Goal: Task Accomplishment & Management: Use online tool/utility

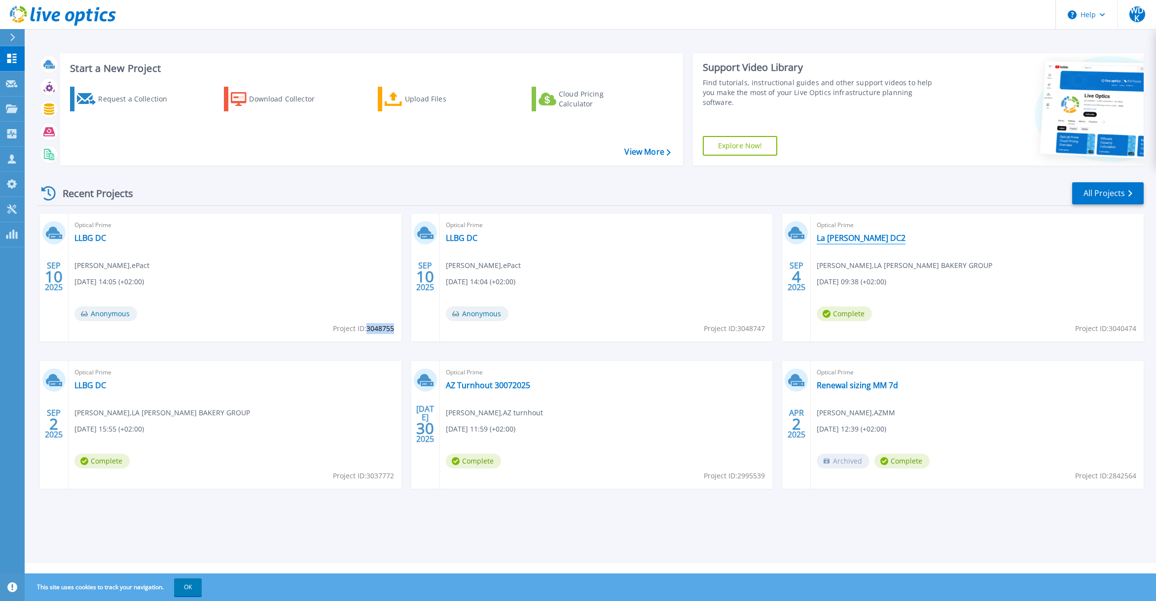
click at [851, 239] on link "La [PERSON_NAME] DC2" at bounding box center [860, 238] width 89 height 10
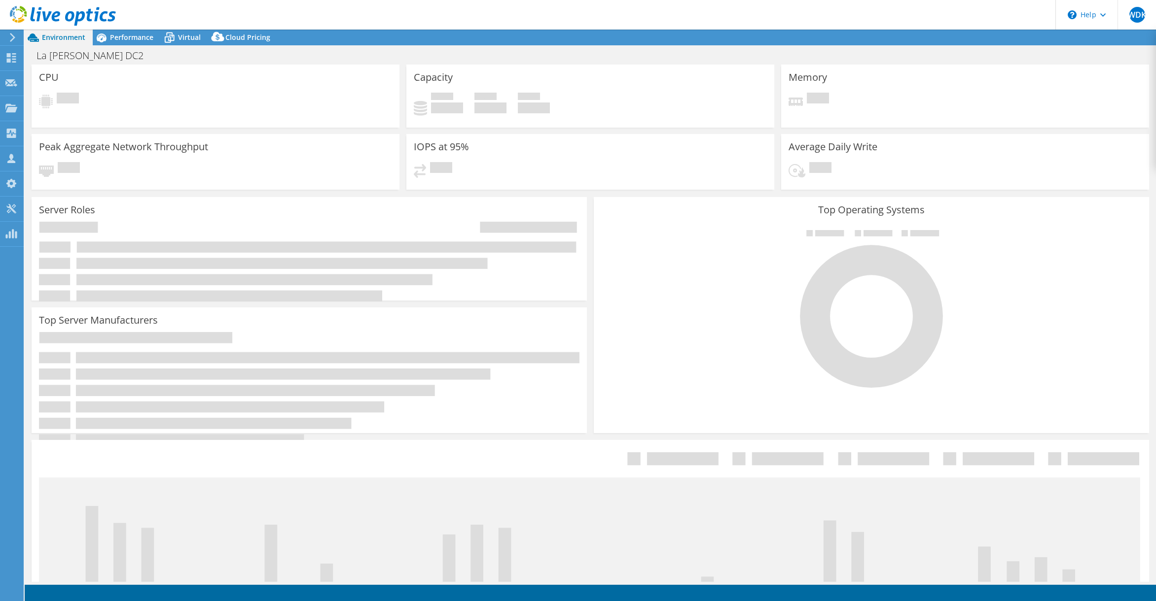
select select "USD"
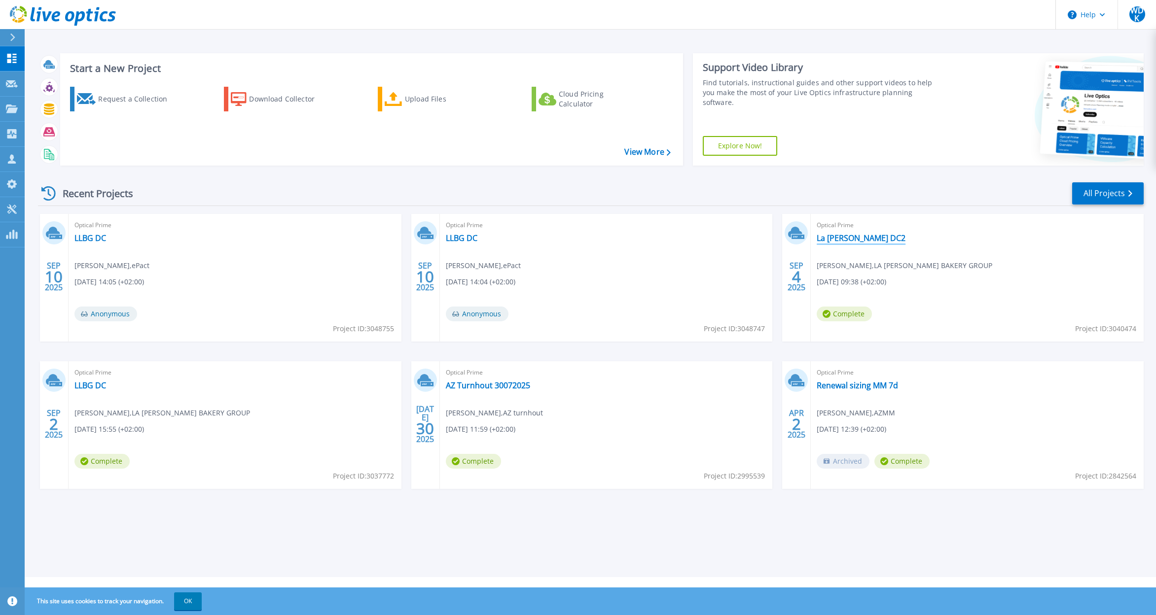
click at [845, 241] on link "La [PERSON_NAME] DC2" at bounding box center [860, 238] width 89 height 10
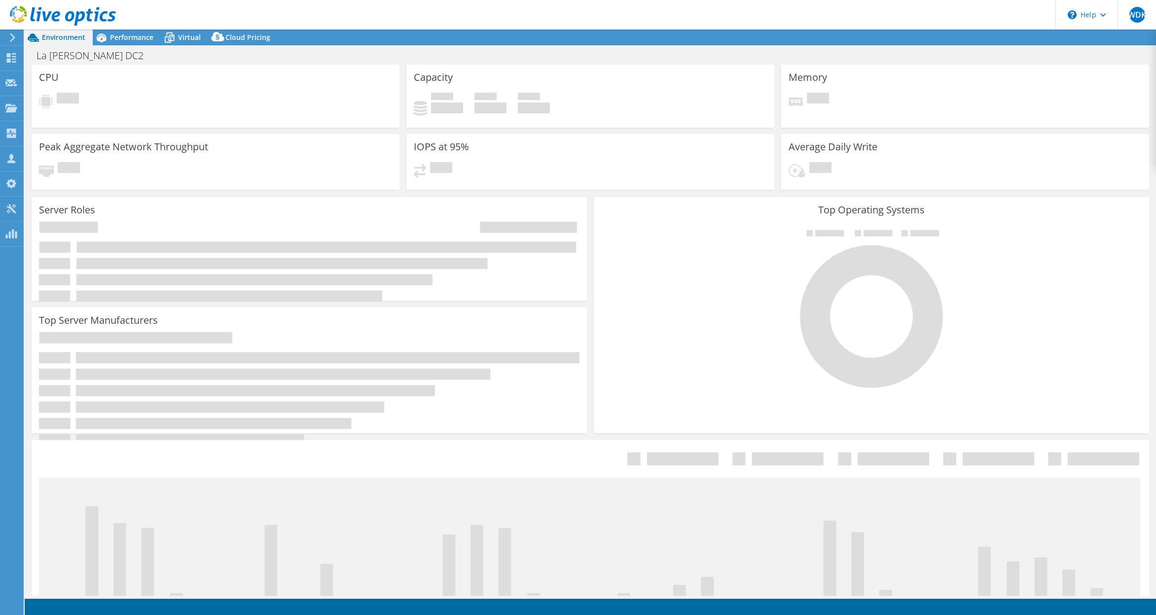
select select "USD"
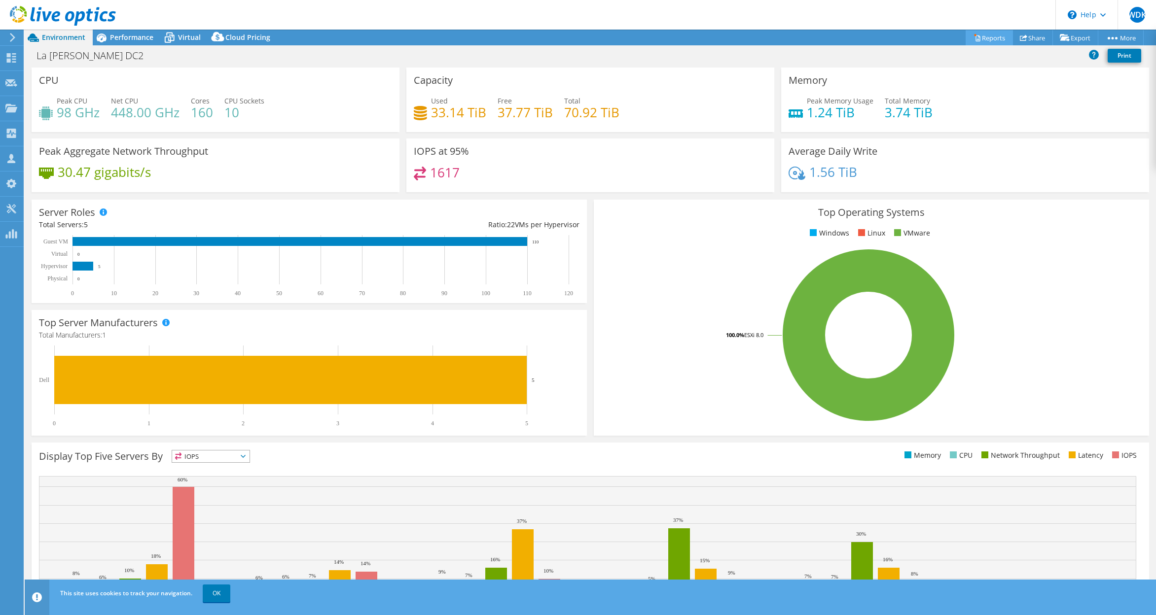
click at [994, 39] on link "Reports" at bounding box center [988, 37] width 47 height 15
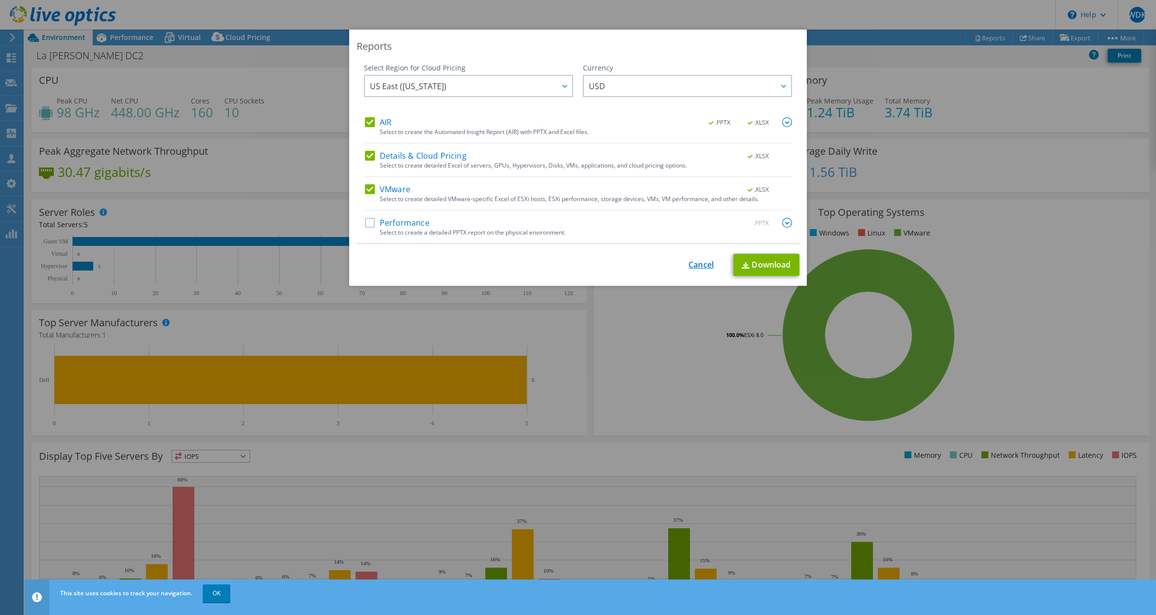
click at [697, 260] on link "Cancel" at bounding box center [700, 264] width 25 height 9
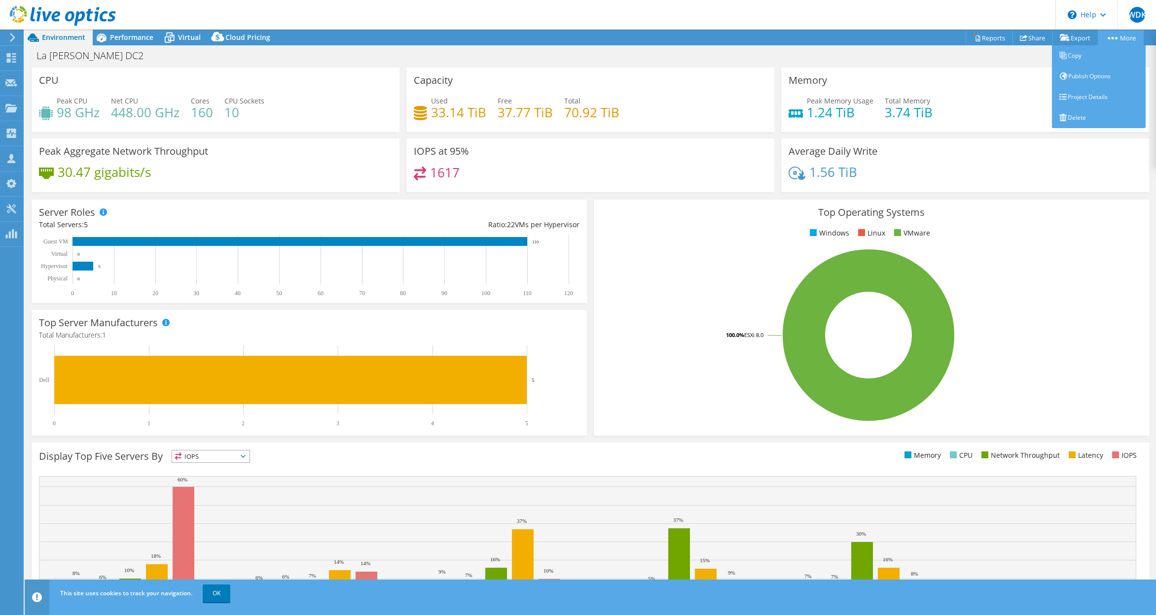
click at [1127, 41] on link "More" at bounding box center [1120, 37] width 46 height 15
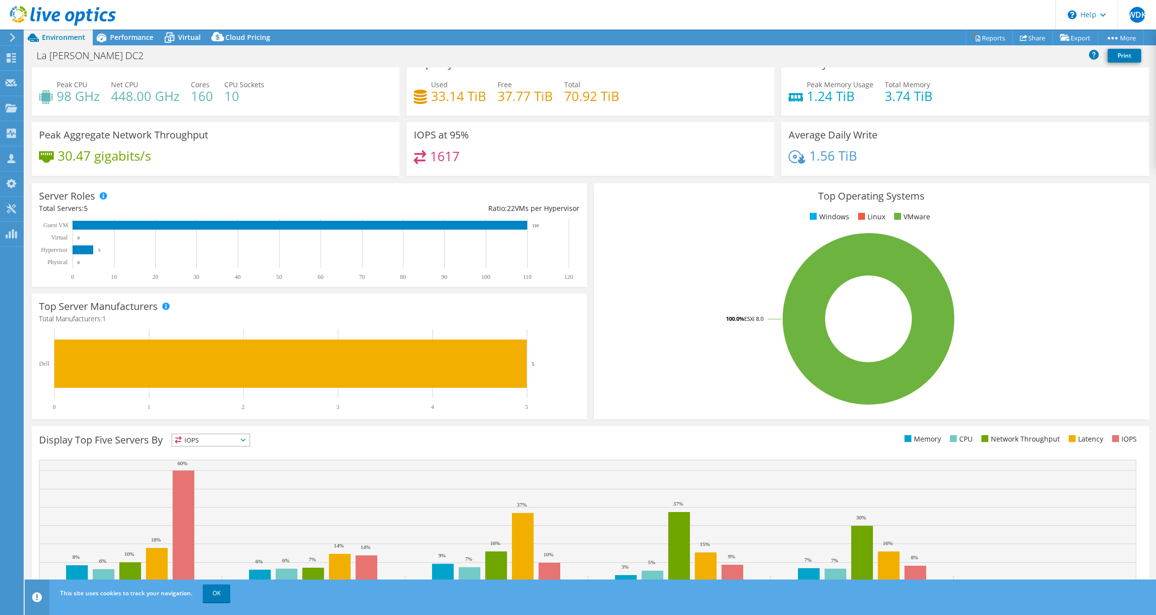
scroll to position [25, 0]
